Goal: Task Accomplishment & Management: Complete application form

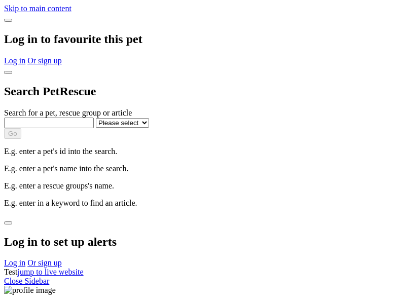
select select
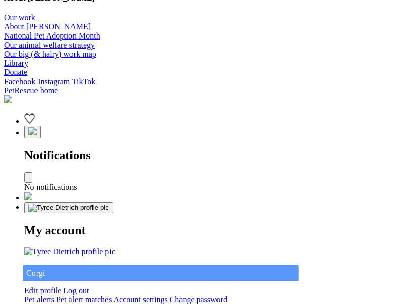
type input "Corgi"
select select "844268919"
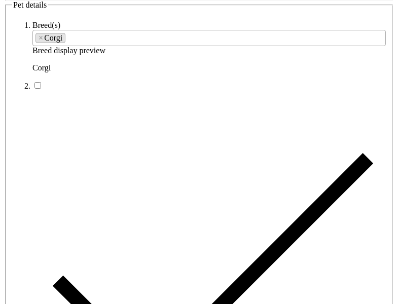
type input "Bridesburg22, Western Australia, 2600"
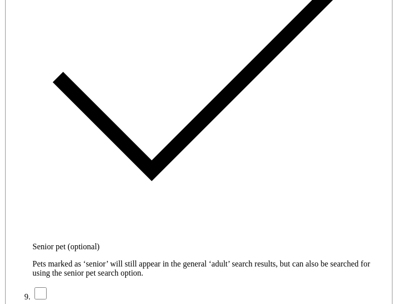
type input "14FEO934M45O193"
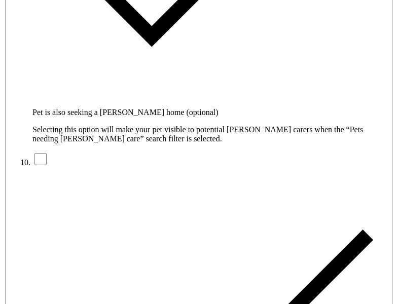
radio input "true"
type input "Please wait..."
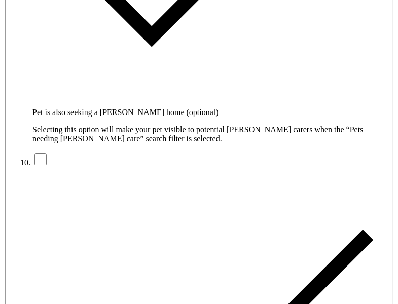
scroll to position [3354, 0]
